Goal: Task Accomplishment & Management: Complete application form

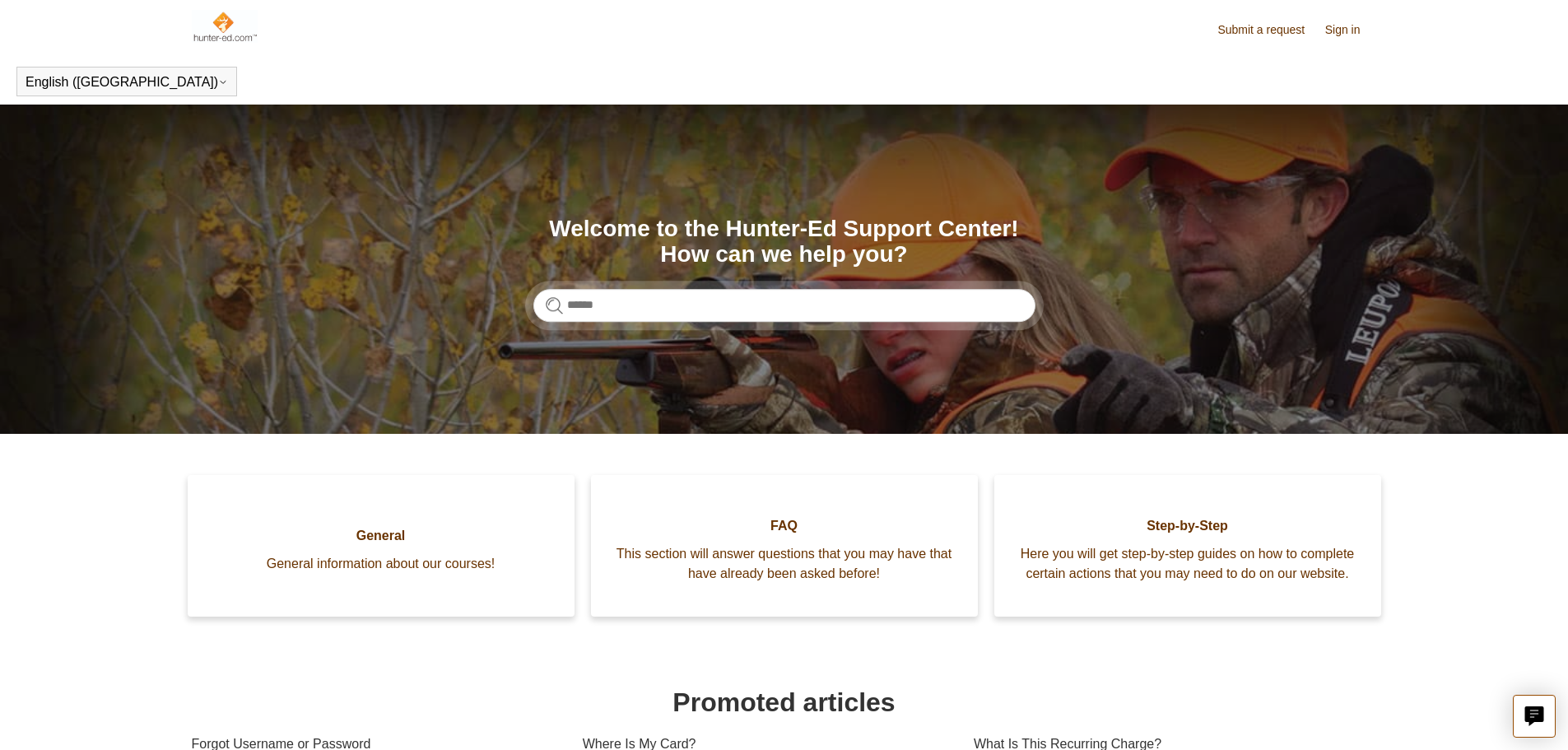
click at [1332, 34] on link "Sign in" at bounding box center [1351, 30] width 52 height 17
click at [1251, 34] on link "Submit a request" at bounding box center [1270, 30] width 104 height 17
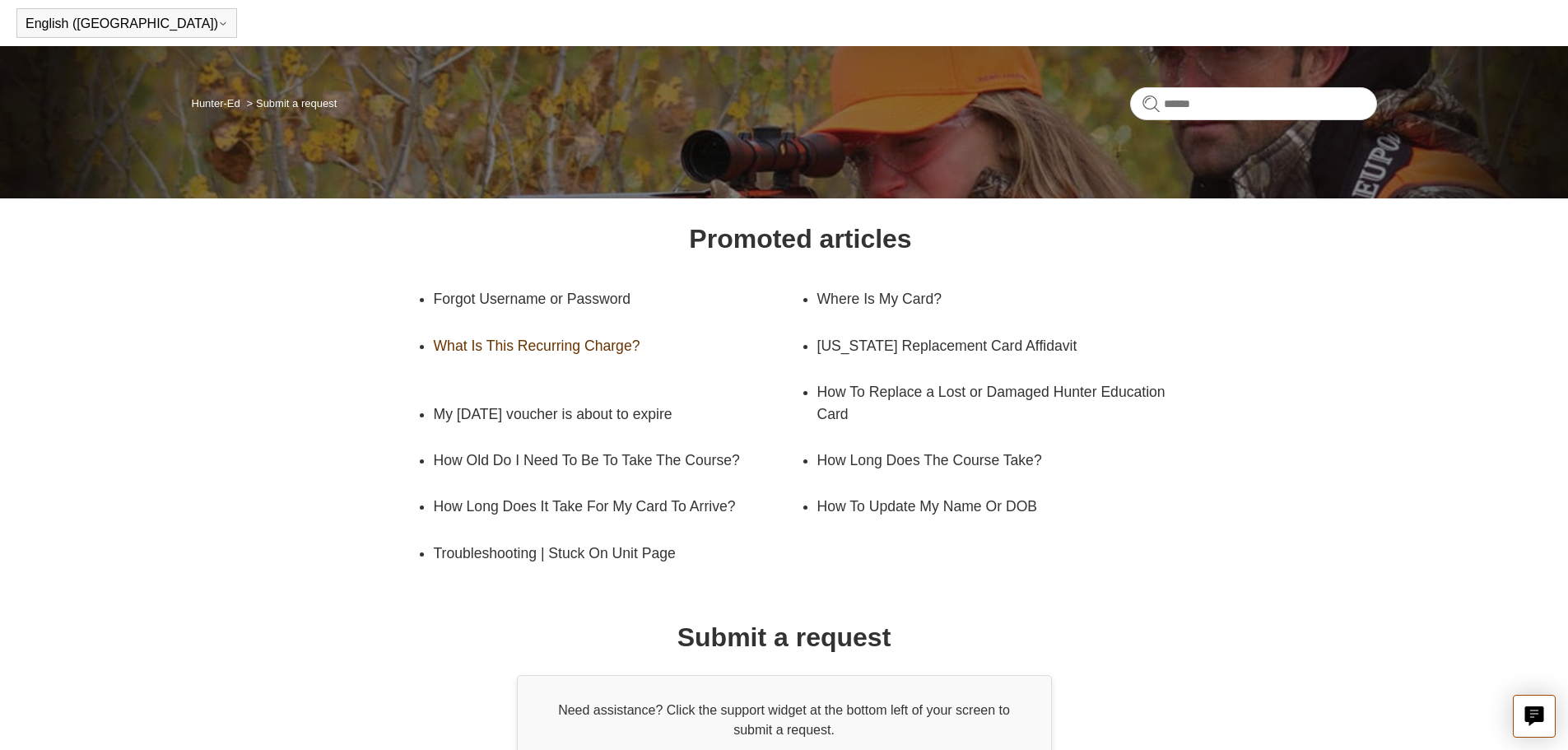
scroll to position [192, 0]
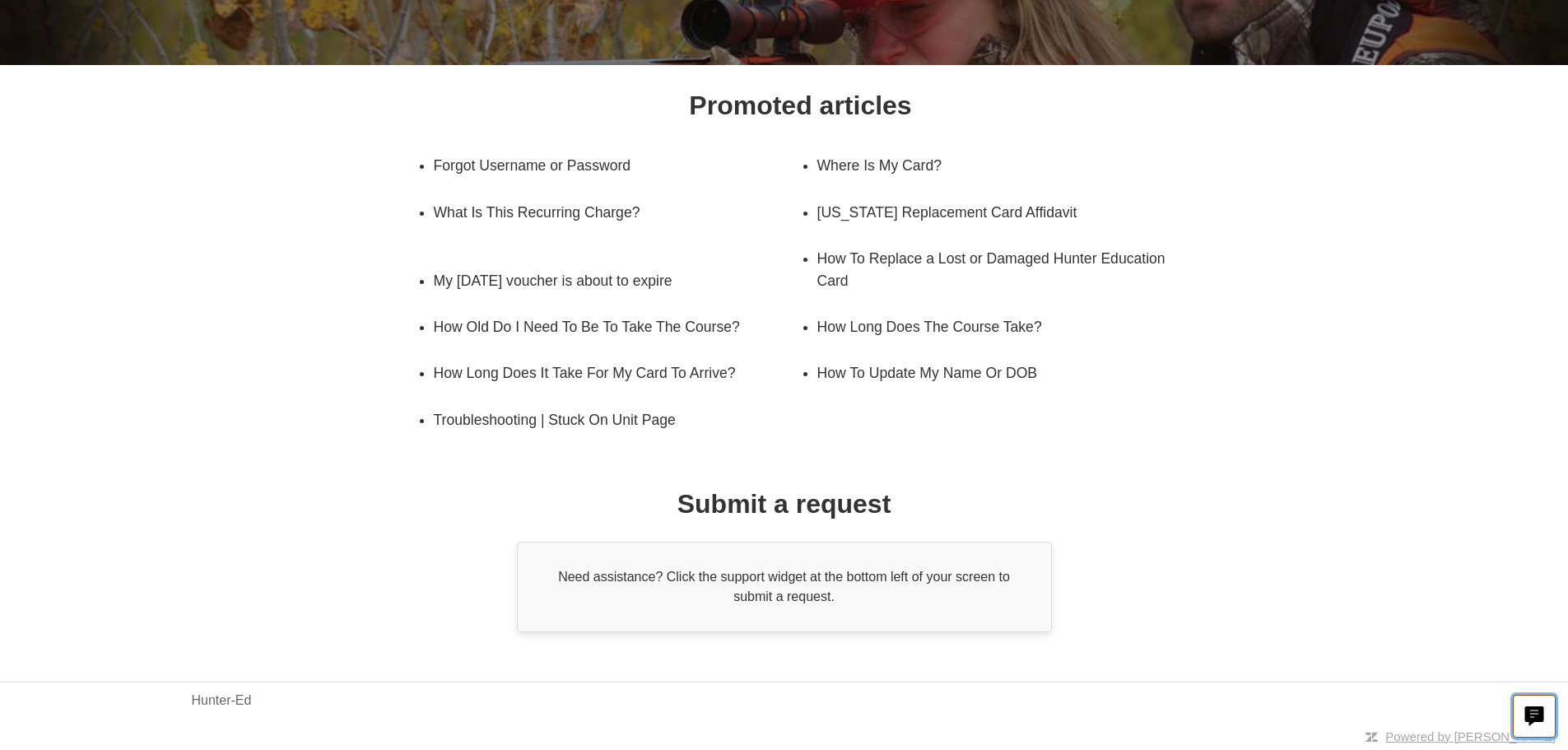
click at [1525, 713] on icon "Live chat" at bounding box center [1534, 714] width 19 height 16
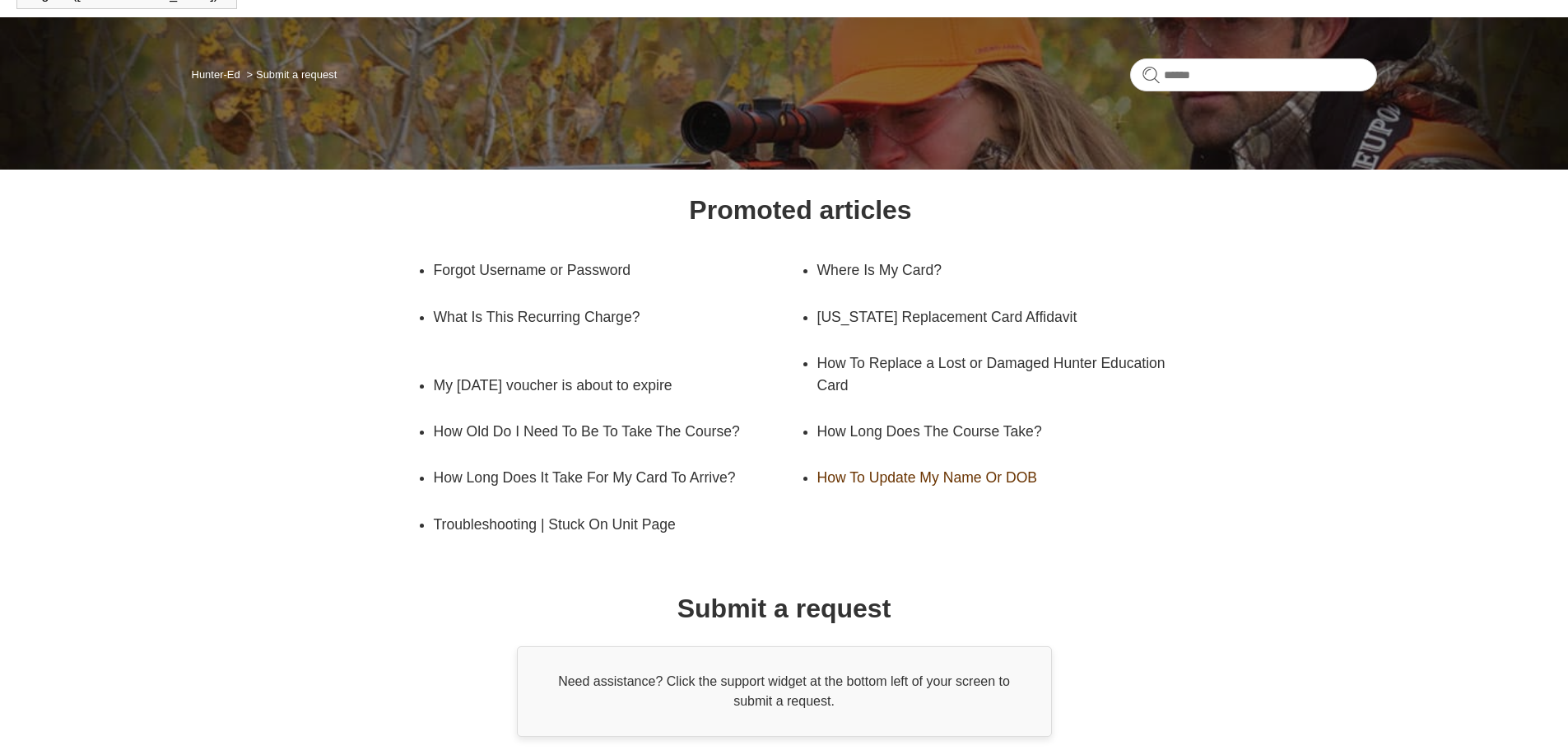
scroll to position [0, 0]
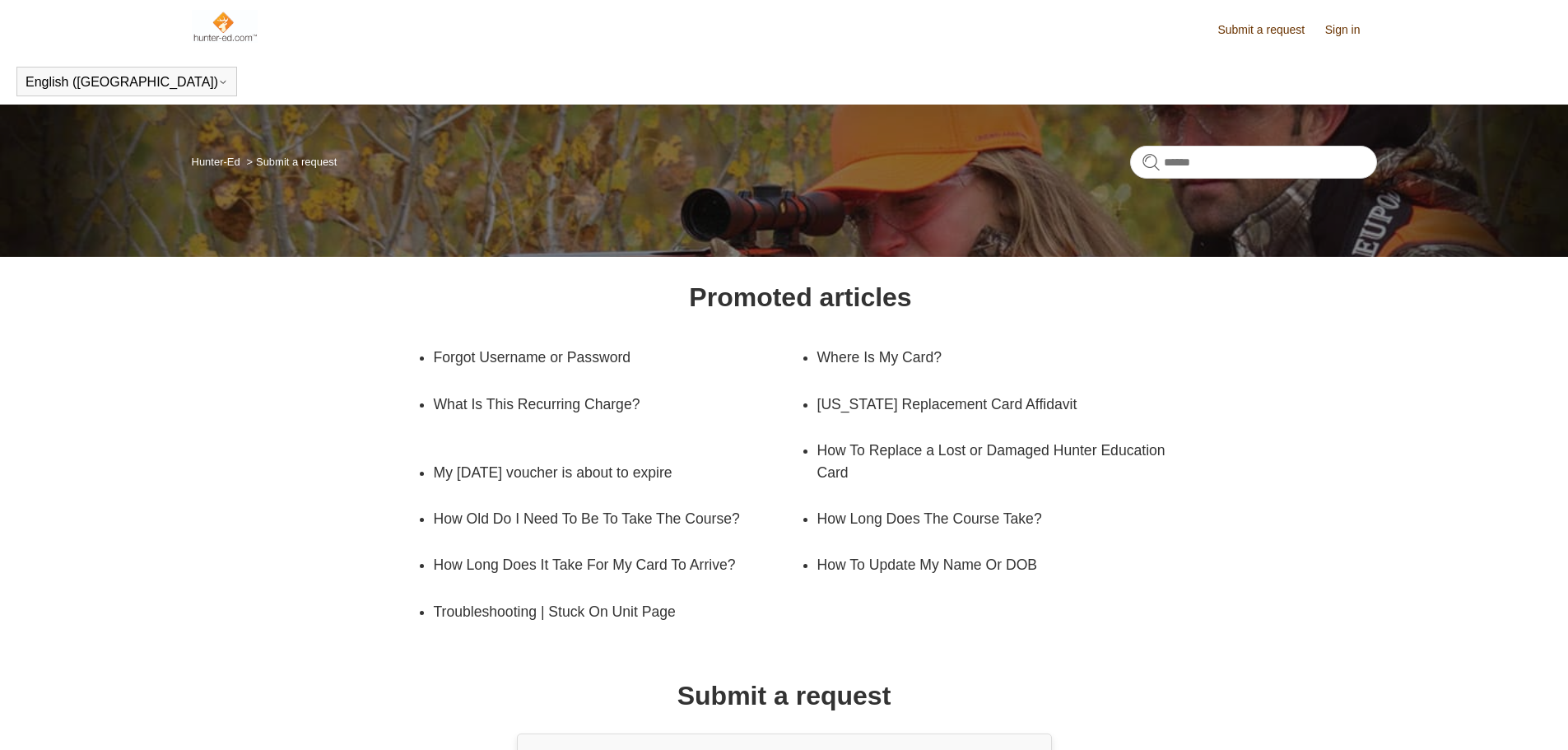
click at [1241, 33] on link "Submit a request" at bounding box center [1270, 30] width 104 height 17
click at [1334, 34] on link "Sign in" at bounding box center [1351, 30] width 52 height 17
